Goal: Task Accomplishment & Management: Manage account settings

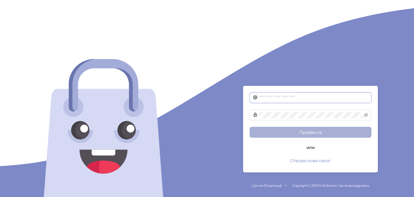
type input "**********"
click at [331, 134] on button "Пријави се" at bounding box center [311, 132] width 122 height 11
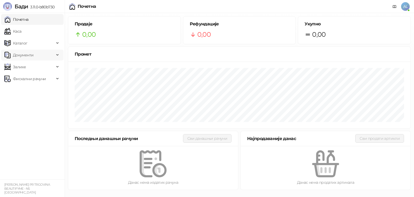
click at [57, 58] on div "Документи" at bounding box center [32, 55] width 63 height 11
click at [47, 64] on link "Улазни документи" at bounding box center [27, 66] width 43 height 11
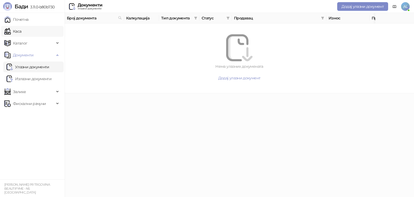
click at [21, 33] on link "Каса" at bounding box center [12, 31] width 17 height 11
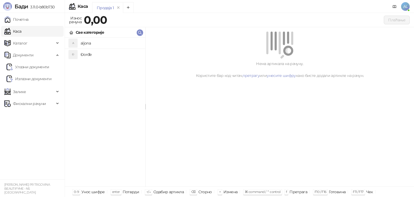
click at [99, 43] on h4 "aljona" at bounding box center [111, 43] width 60 height 9
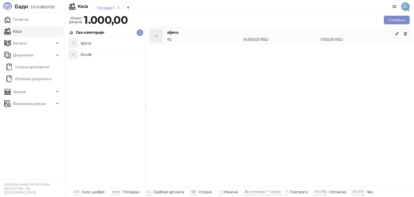
click at [96, 51] on h4 "Đorđe" at bounding box center [111, 54] width 60 height 9
click at [50, 44] on span "Каталог" at bounding box center [29, 43] width 50 height 11
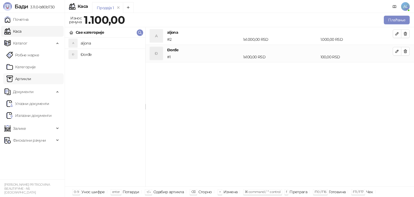
click at [31, 78] on link "Артикли" at bounding box center [18, 78] width 25 height 11
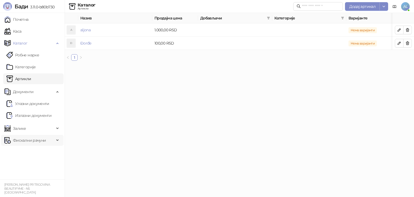
click at [35, 138] on span "Фискални рачуни" at bounding box center [29, 140] width 33 height 11
click at [31, 131] on span "Залихе" at bounding box center [29, 128] width 50 height 11
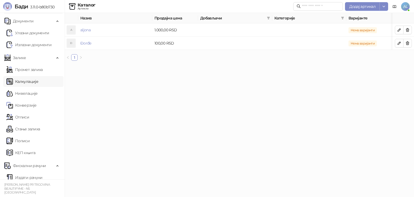
scroll to position [81, 0]
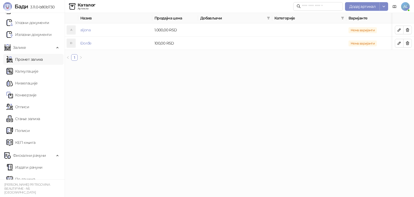
click at [28, 60] on link "Промет залиха" at bounding box center [24, 59] width 36 height 11
